Goal: Information Seeking & Learning: Learn about a topic

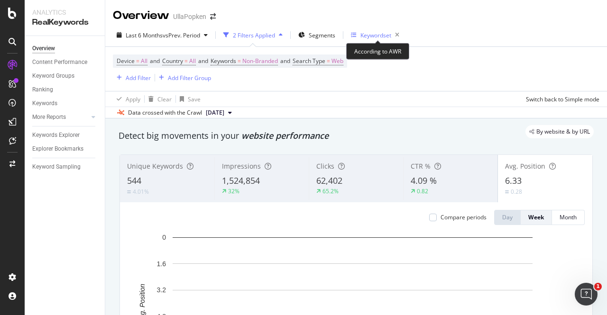
click at [384, 36] on div "Keywordset" at bounding box center [376, 35] width 31 height 8
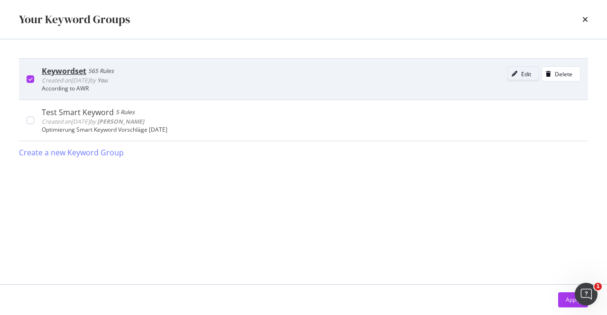
click at [521, 74] on div "modal" at bounding box center [514, 74] width 13 height 6
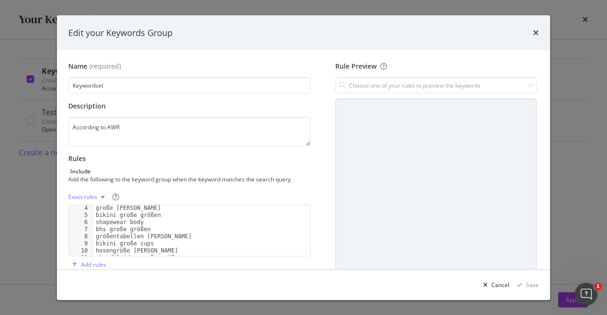
scroll to position [22, 0]
click at [535, 32] on icon "times" at bounding box center [536, 33] width 6 height 8
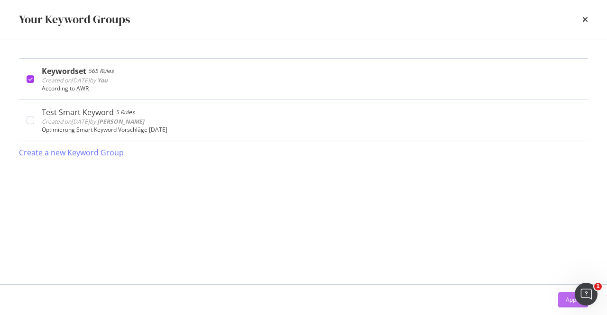
click at [565, 298] on button "Apply" at bounding box center [573, 300] width 30 height 15
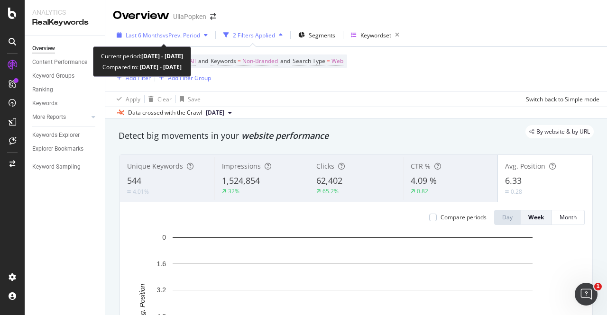
click at [199, 35] on span "vs Prev. Period" at bounding box center [181, 35] width 37 height 8
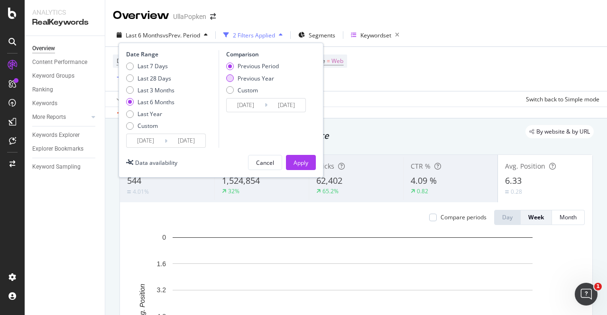
click at [232, 78] on div "Previous Year" at bounding box center [230, 78] width 8 height 8
type input "[DATE]"
click at [301, 162] on div "Apply" at bounding box center [301, 163] width 15 height 8
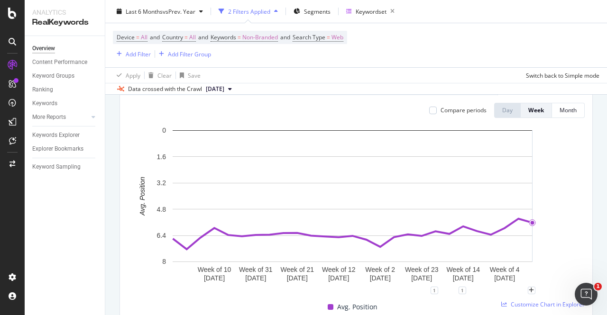
scroll to position [108, 0]
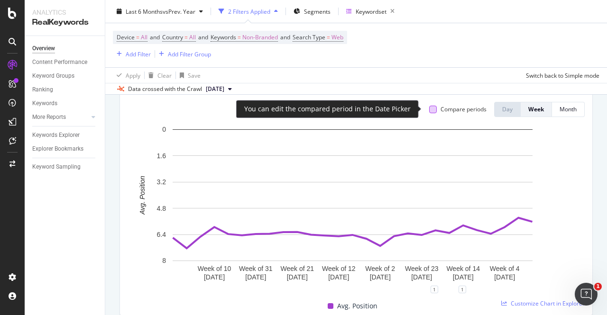
click at [429, 109] on div at bounding box center [433, 110] width 8 height 8
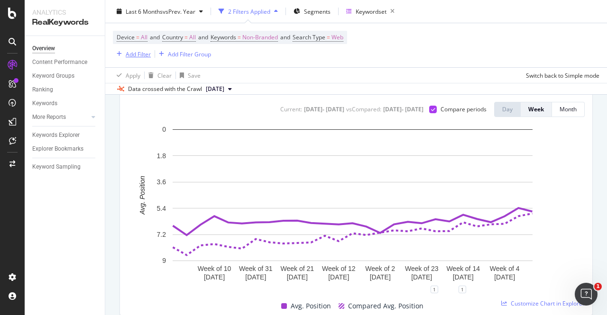
click at [146, 53] on div "Add Filter" at bounding box center [138, 54] width 25 height 8
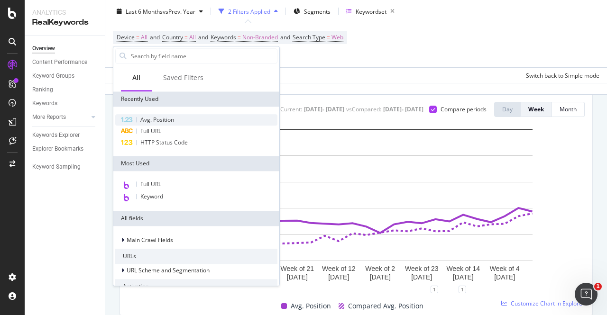
click at [153, 118] on span "Avg. Position" at bounding box center [157, 120] width 34 height 8
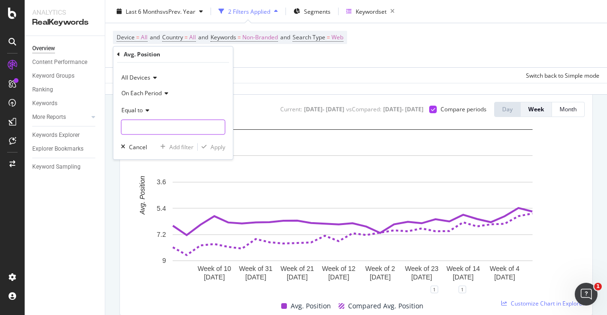
click at [168, 128] on input "number" at bounding box center [173, 127] width 104 height 15
click at [141, 112] on span "Equal to" at bounding box center [131, 110] width 21 height 8
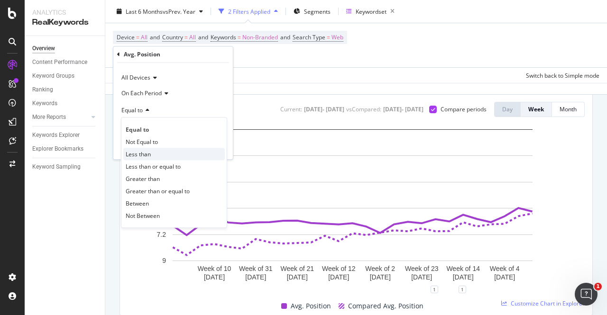
click at [146, 154] on span "Less than" at bounding box center [138, 154] width 25 height 8
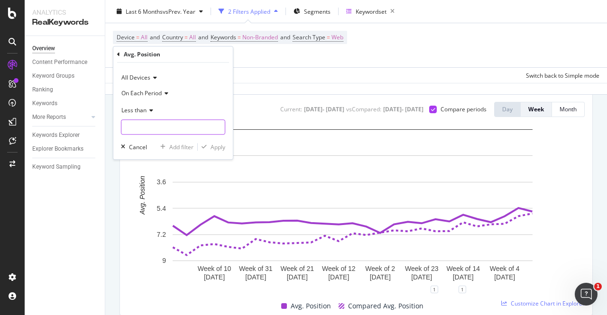
click at [130, 122] on input "number" at bounding box center [173, 127] width 104 height 15
type input "10"
click at [215, 145] on div "Apply" at bounding box center [218, 147] width 15 height 8
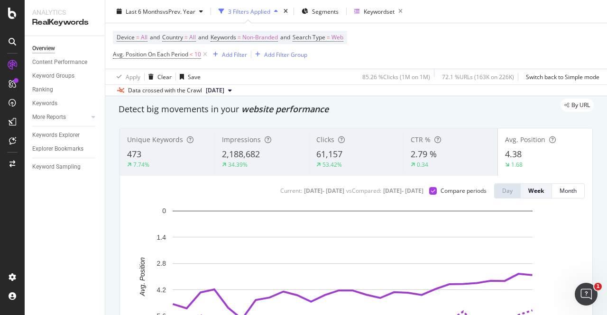
scroll to position [28, 0]
click at [169, 146] on div "Unique Keywords 473 7.74%" at bounding box center [167, 152] width 94 height 43
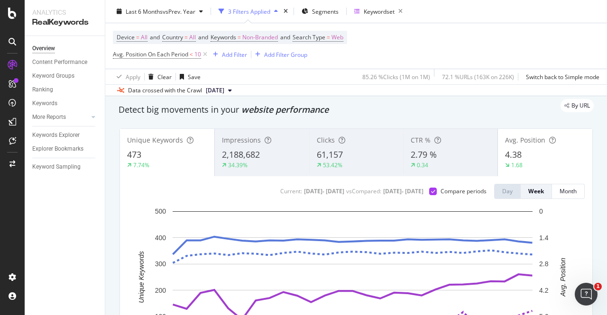
click at [523, 147] on div "Avg. Position 4.38 1.68" at bounding box center [545, 152] width 94 height 43
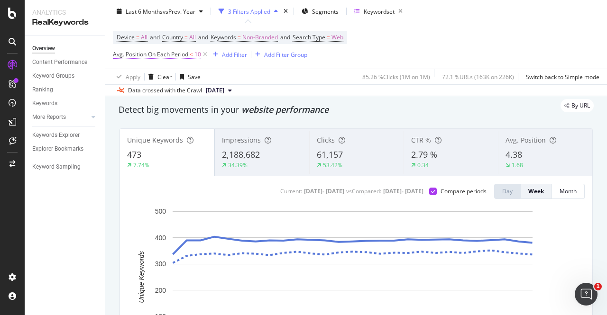
click at [179, 55] on span "Avg. Position On Each Period" at bounding box center [150, 54] width 75 height 8
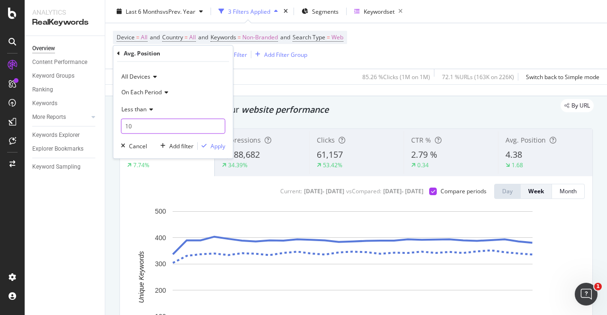
drag, startPoint x: 137, startPoint y: 124, endPoint x: 113, endPoint y: 121, distance: 23.4
click at [113, 121] on div "All Devices On Each Period Less than 10 Cancel Add filter Apply" at bounding box center [173, 110] width 120 height 97
type input "5"
click at [216, 145] on div "Apply" at bounding box center [218, 146] width 15 height 8
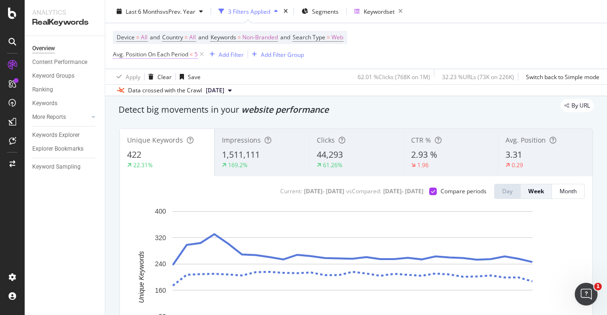
click at [168, 57] on span "Avg. Position On Each Period" at bounding box center [150, 54] width 75 height 8
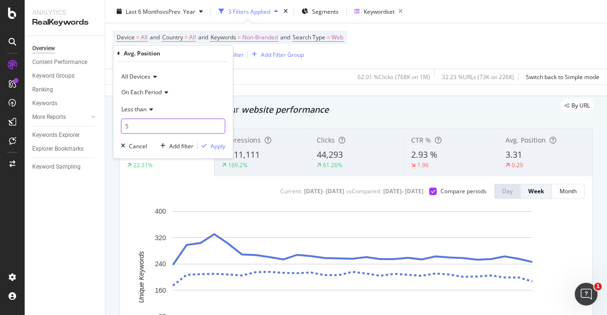
drag, startPoint x: 134, startPoint y: 124, endPoint x: 104, endPoint y: 124, distance: 29.9
click at [104, 124] on body "Analytics RealKeywords Overview Content Performance Keyword Groups Ranking Keyw…" at bounding box center [303, 157] width 607 height 315
type input "2"
click at [212, 144] on div "Apply" at bounding box center [218, 146] width 15 height 8
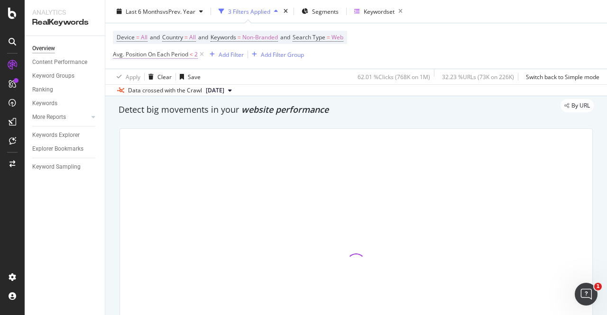
click at [140, 54] on span "Avg. Position On Each Period" at bounding box center [150, 54] width 75 height 8
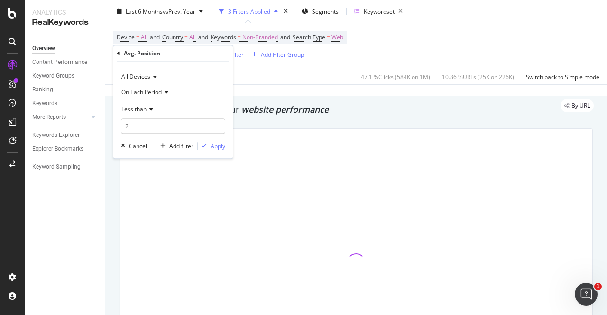
click at [162, 92] on icon at bounding box center [165, 93] width 7 height 6
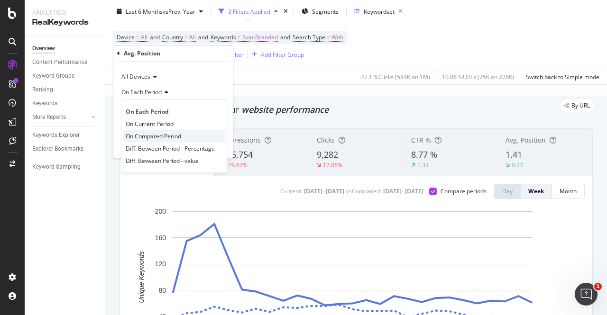
click at [160, 136] on span "On Compared Period" at bounding box center [154, 136] width 56 height 8
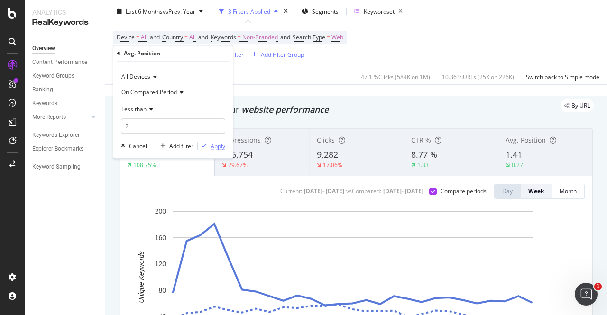
click at [212, 147] on div "Apply" at bounding box center [218, 146] width 15 height 8
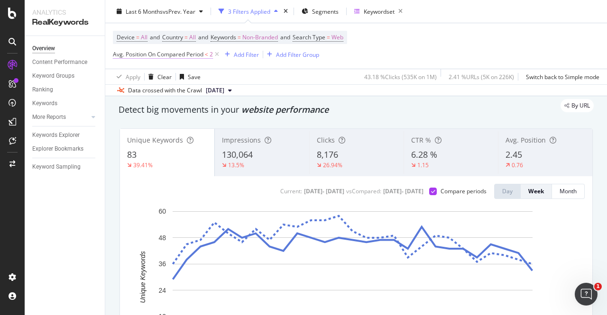
click at [191, 54] on span "Avg. Position On Compared Period" at bounding box center [158, 54] width 91 height 8
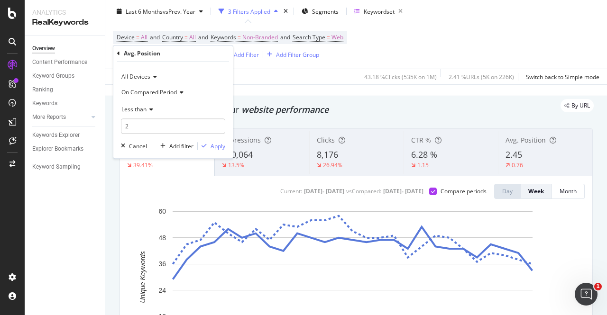
click at [149, 75] on span "All Devices" at bounding box center [135, 77] width 29 height 8
click at [136, 118] on span "On Mobile" at bounding box center [139, 121] width 27 height 8
click at [216, 147] on div "Apply" at bounding box center [218, 146] width 15 height 8
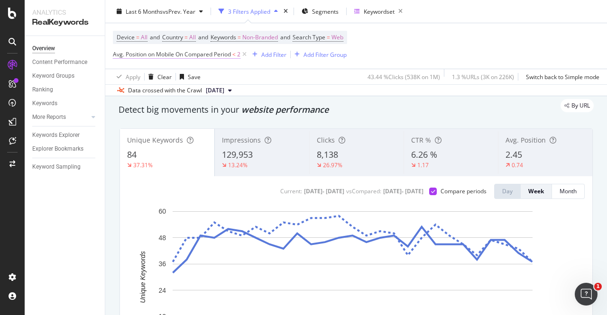
click at [152, 53] on span "Avg. Position on Mobile On Compared Period" at bounding box center [172, 54] width 118 height 8
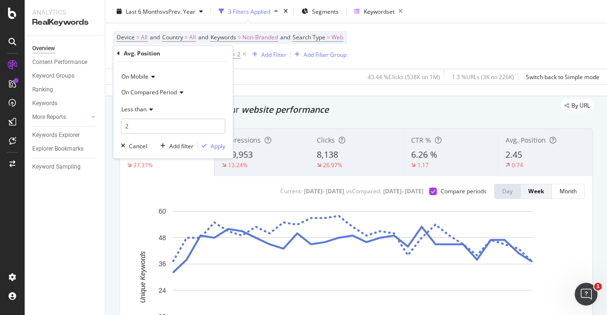
click at [125, 54] on div "Avg. Position" at bounding box center [142, 53] width 37 height 8
click at [176, 93] on span "On Compared Period" at bounding box center [149, 92] width 56 height 8
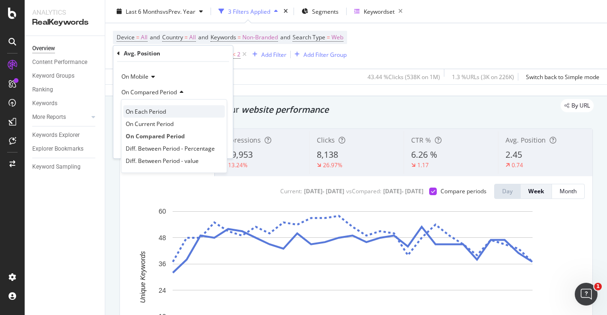
click at [154, 110] on span "On Each Period" at bounding box center [146, 112] width 40 height 8
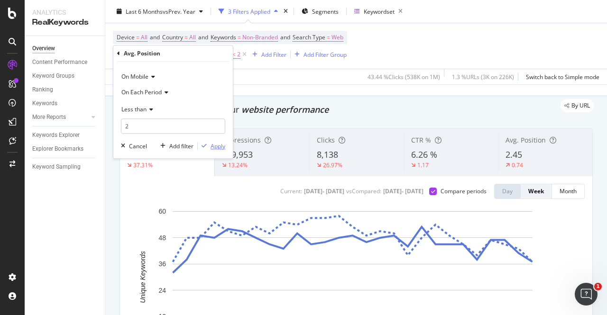
click at [215, 146] on div "Apply" at bounding box center [218, 146] width 15 height 8
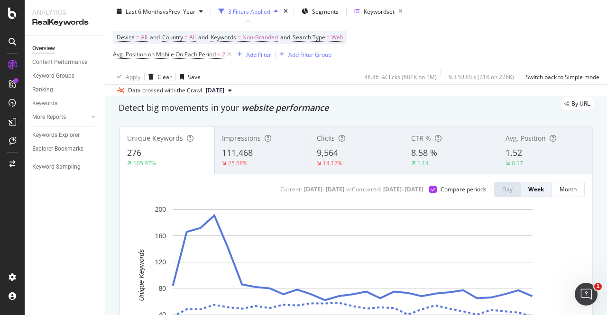
scroll to position [29, 0]
click at [524, 148] on div "1.52" at bounding box center [546, 154] width 80 height 12
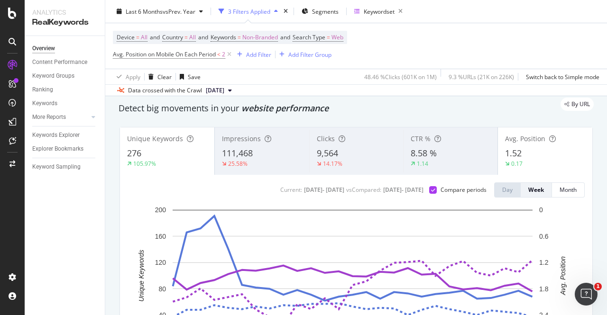
click at [157, 145] on div "Unique Keywords 276 105.97%" at bounding box center [167, 151] width 94 height 43
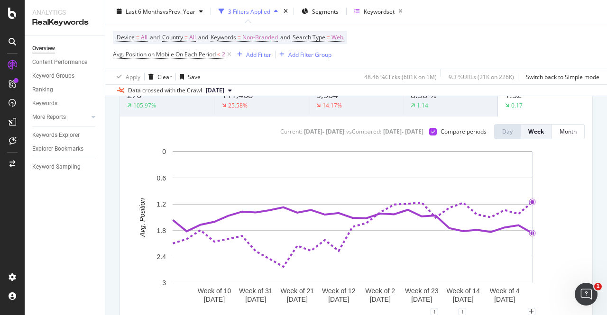
scroll to position [76, 0]
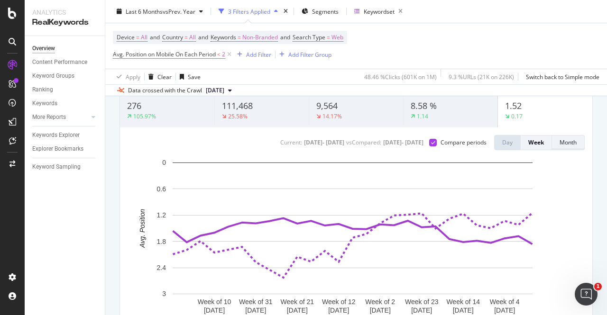
click at [560, 145] on div "Month" at bounding box center [568, 143] width 17 height 8
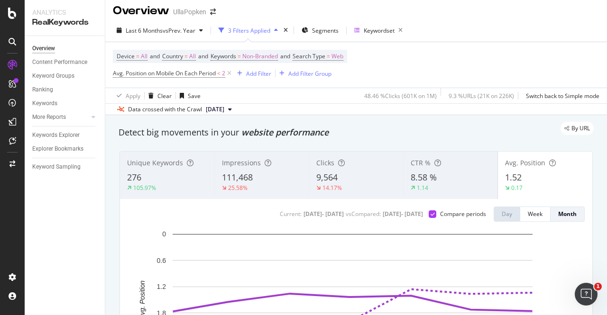
scroll to position [4, 0]
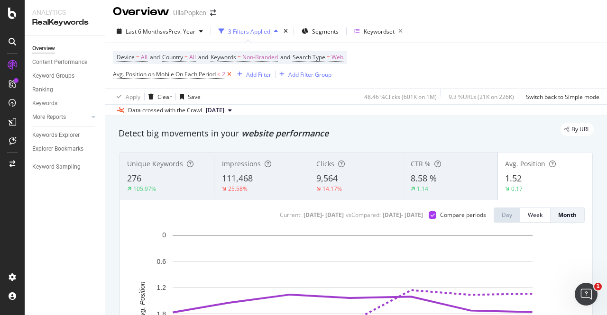
click at [232, 73] on icon at bounding box center [229, 74] width 8 height 9
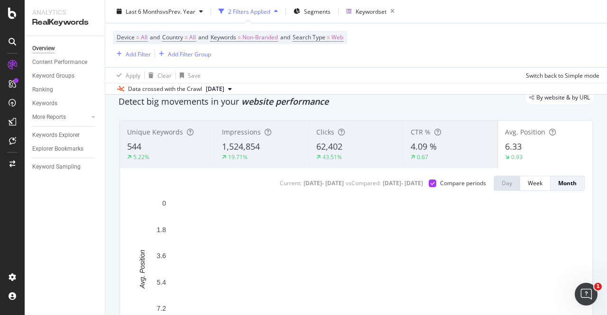
scroll to position [32, 0]
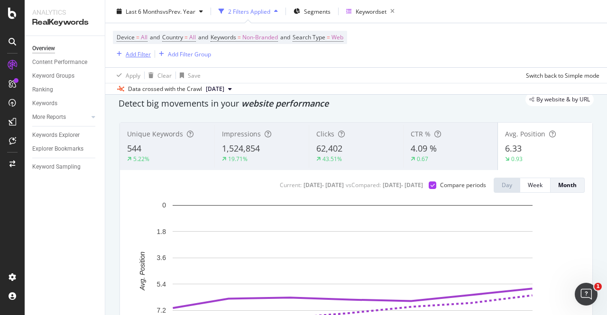
click at [144, 57] on div "Add Filter" at bounding box center [138, 54] width 25 height 8
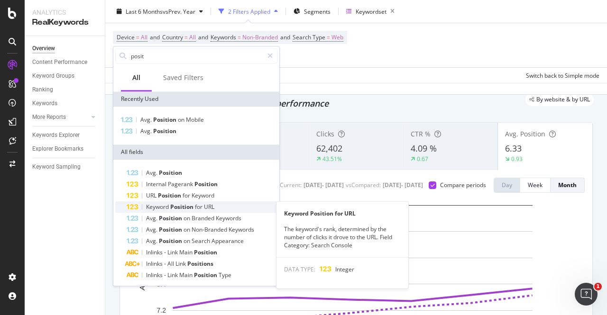
type input "posit"
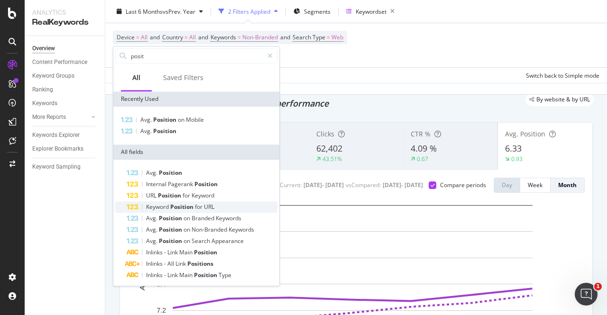
click at [216, 205] on div "Keyword Position for URL" at bounding box center [202, 207] width 151 height 11
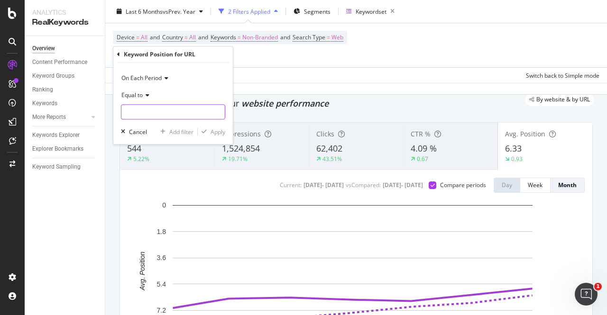
click at [152, 112] on input "number" at bounding box center [173, 111] width 104 height 15
type input "1"
click at [148, 94] on icon at bounding box center [146, 96] width 7 height 6
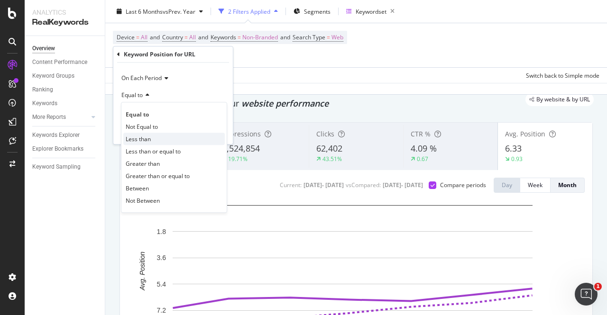
click at [150, 138] on span "Less than" at bounding box center [138, 139] width 25 height 8
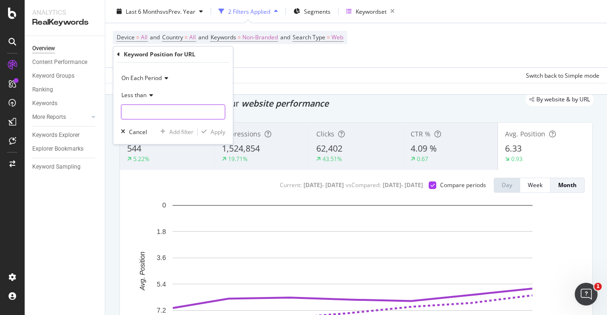
click at [135, 110] on input "number" at bounding box center [173, 111] width 104 height 15
type input "5"
click at [217, 133] on div "Apply" at bounding box center [218, 132] width 15 height 8
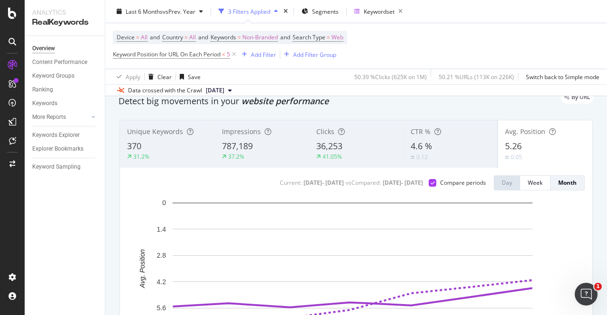
scroll to position [35, 0]
click at [160, 54] on span "Keyword Position for URL On Each Period" at bounding box center [167, 54] width 108 height 8
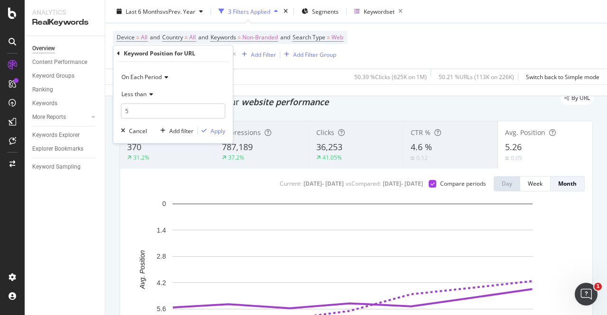
click at [160, 56] on div "Keyword Position for URL" at bounding box center [160, 53] width 72 height 8
click at [123, 55] on div "Keyword Position for URL" at bounding box center [173, 54] width 112 height 16
click at [137, 51] on div "Keyword Position for URL" at bounding box center [160, 53] width 72 height 8
click at [118, 49] on div "Keyword Position for URL" at bounding box center [173, 54] width 112 height 16
click at [138, 54] on div "Keyword Position for URL" at bounding box center [160, 53] width 72 height 8
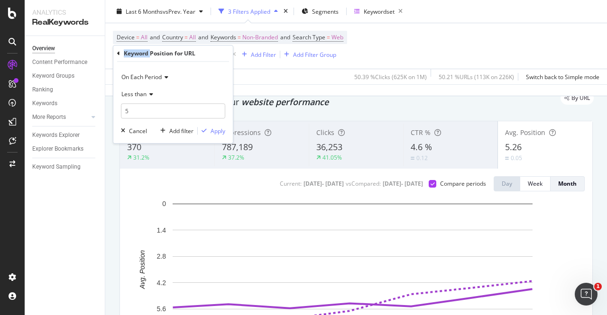
click at [138, 54] on div "Keyword Position for URL" at bounding box center [160, 53] width 72 height 8
click at [123, 56] on div "Keyword Position for URL" at bounding box center [173, 54] width 112 height 16
click at [121, 55] on div "Keyword Position for URL" at bounding box center [173, 54] width 112 height 16
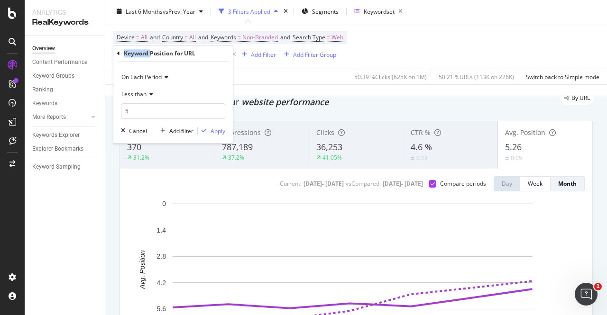
click at [121, 55] on div "Keyword Position for URL" at bounding box center [173, 54] width 112 height 16
click at [134, 129] on div "Cancel" at bounding box center [138, 131] width 18 height 8
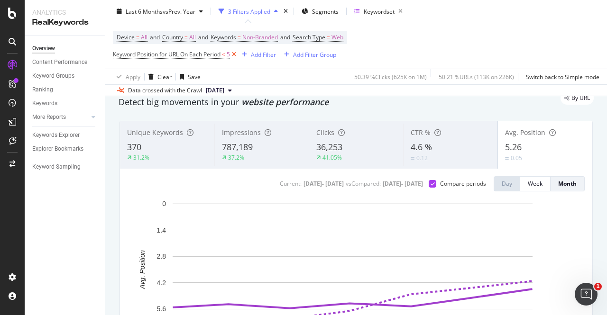
click at [235, 58] on icon at bounding box center [234, 54] width 8 height 9
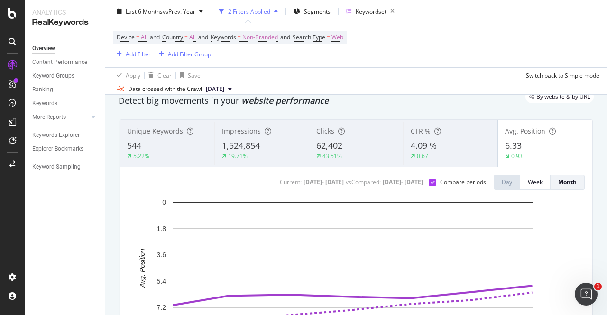
click at [134, 56] on div "Add Filter" at bounding box center [138, 54] width 25 height 8
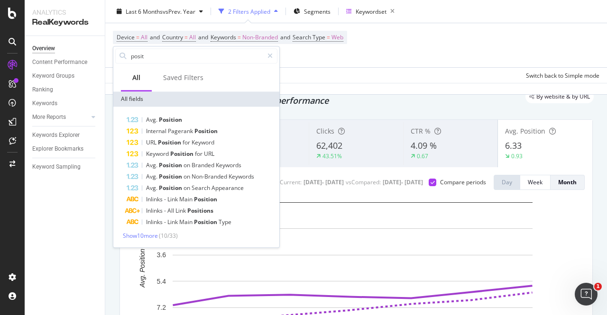
scroll to position [34, 0]
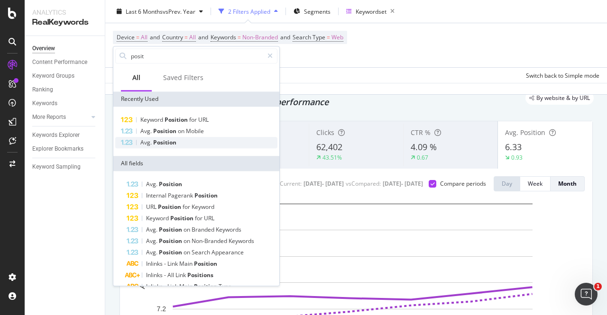
click at [169, 140] on span "Position" at bounding box center [164, 143] width 23 height 8
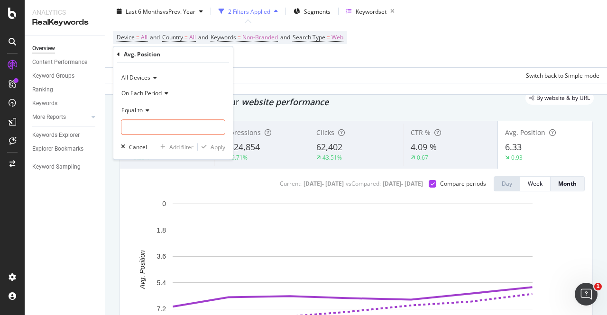
click at [144, 110] on icon at bounding box center [146, 111] width 7 height 6
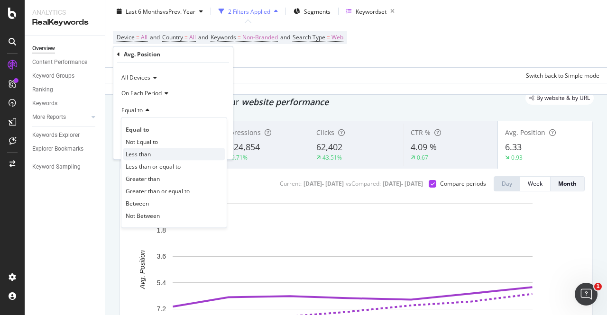
click at [149, 151] on span "Less than" at bounding box center [138, 154] width 25 height 8
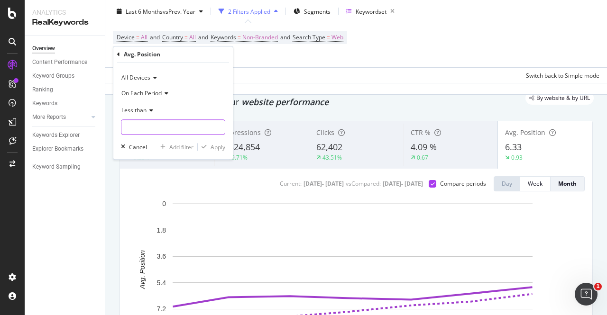
click at [151, 130] on input "number" at bounding box center [173, 127] width 104 height 15
type input "5"
click at [213, 143] on div "Apply" at bounding box center [212, 147] width 28 height 9
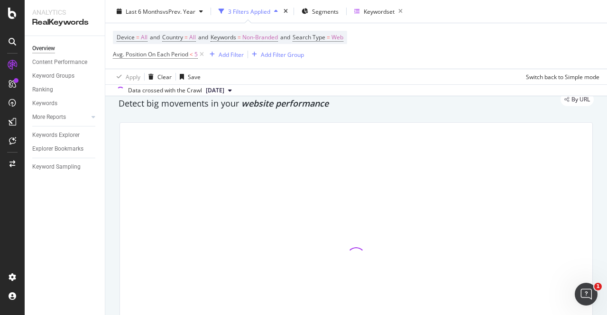
scroll to position [35, 0]
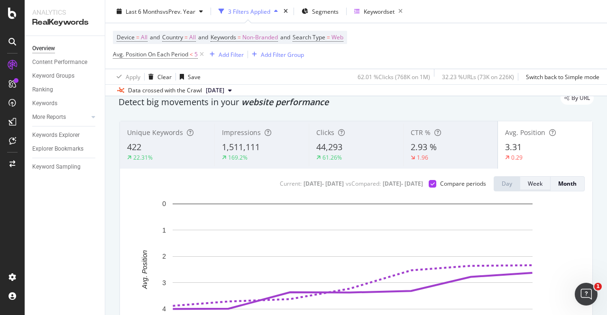
click at [532, 180] on div "Week" at bounding box center [535, 184] width 15 height 8
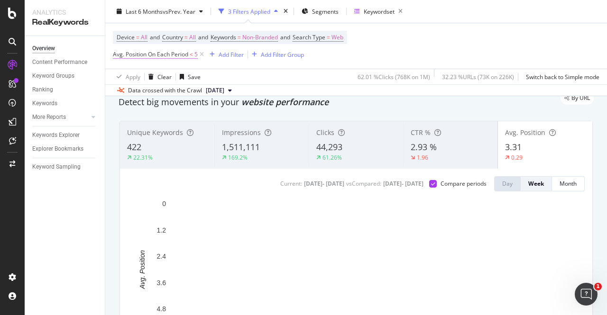
click at [179, 52] on span "Avg. Position On Each Period" at bounding box center [150, 54] width 75 height 8
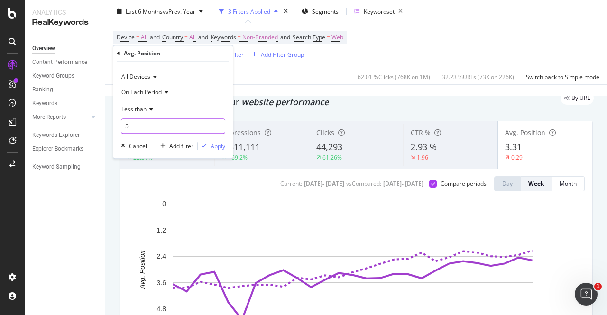
drag, startPoint x: 132, startPoint y: 127, endPoint x: 95, endPoint y: 123, distance: 37.7
click at [95, 123] on body "Analytics RealKeywords Overview Content Performance Keyword Groups Ranking Keyw…" at bounding box center [303, 157] width 607 height 315
type input "10"
click at [214, 143] on div "Apply" at bounding box center [218, 146] width 15 height 8
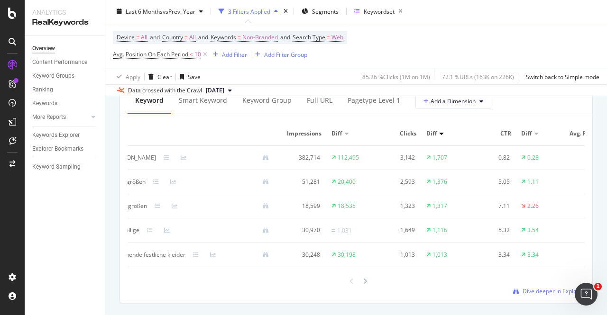
scroll to position [0, 119]
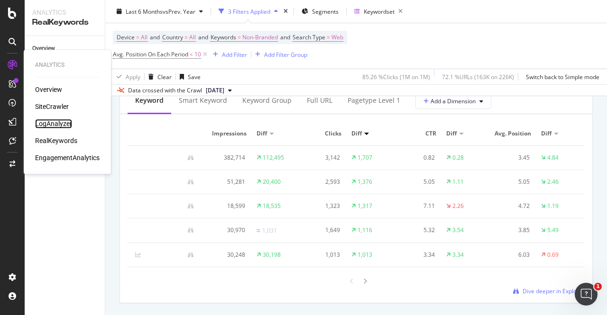
click at [48, 124] on div "LogAnalyzer" at bounding box center [53, 123] width 37 height 9
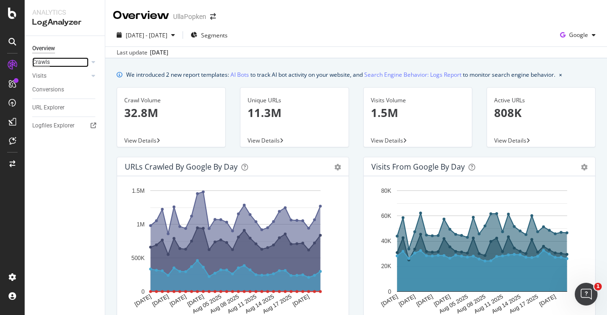
click at [46, 60] on div "Crawls" at bounding box center [41, 62] width 18 height 10
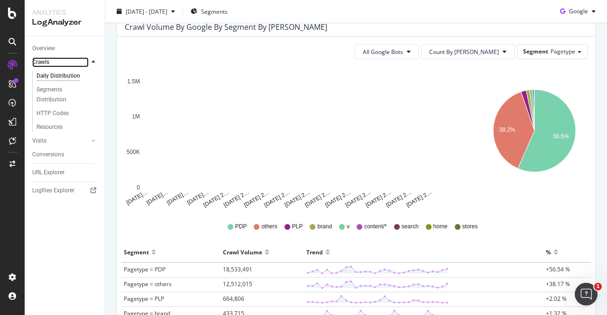
scroll to position [103, 0]
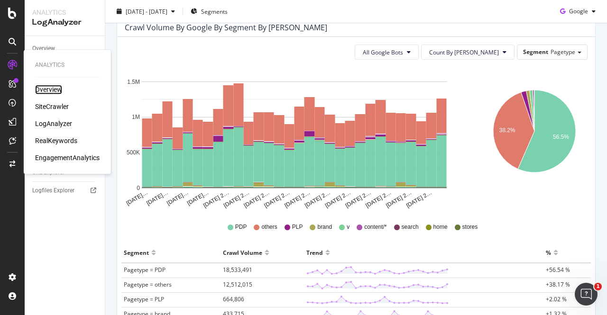
click at [55, 91] on div "Overview" at bounding box center [48, 89] width 27 height 9
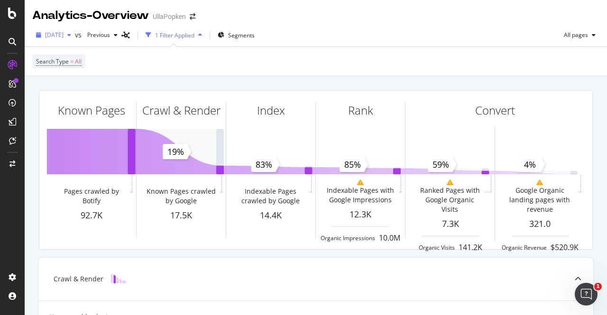
click at [64, 32] on span "[DATE]" at bounding box center [54, 35] width 19 height 8
click at [206, 37] on div "button" at bounding box center [200, 35] width 11 height 6
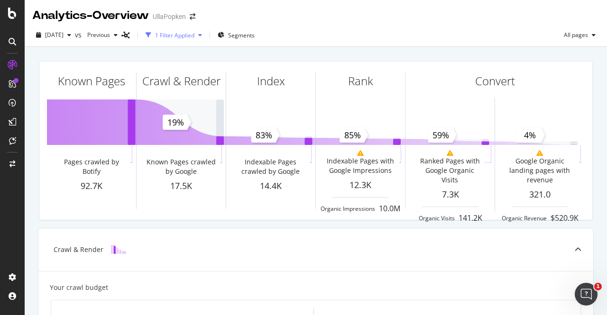
click at [195, 37] on div "1 Filter Applied" at bounding box center [174, 35] width 39 height 8
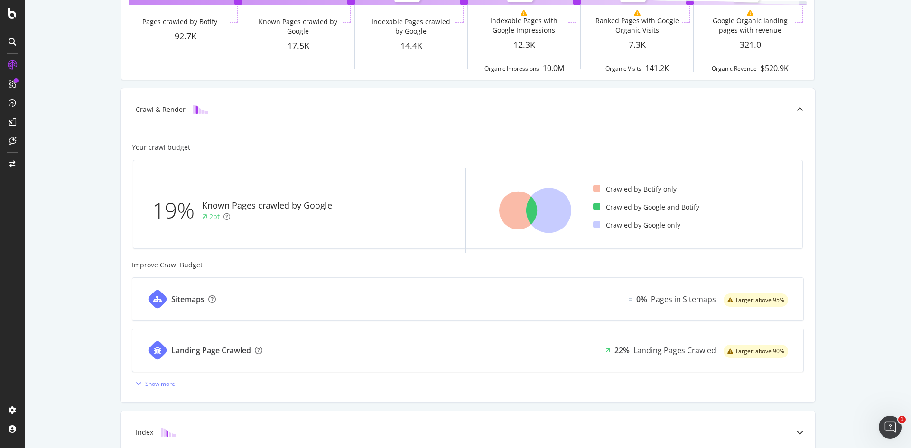
scroll to position [237, 0]
